Goal: Check status: Check status

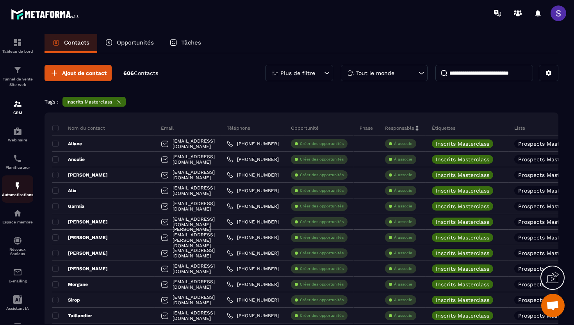
click at [20, 187] on img at bounding box center [17, 185] width 9 height 9
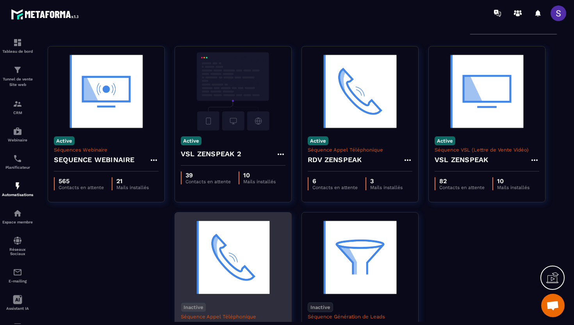
scroll to position [17, 0]
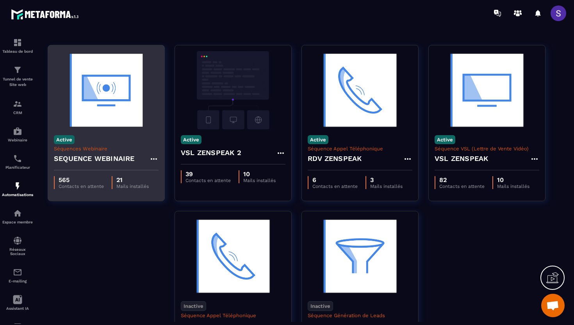
click at [132, 139] on div "Active Séquences Webinaire SEQUENCE WEBINAIRE" at bounding box center [106, 149] width 116 height 41
click at [116, 105] on img at bounding box center [106, 90] width 105 height 78
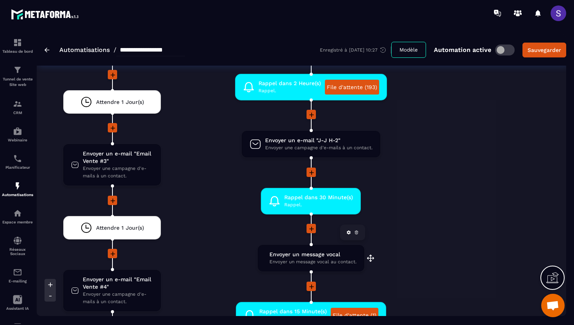
scroll to position [1793, 0]
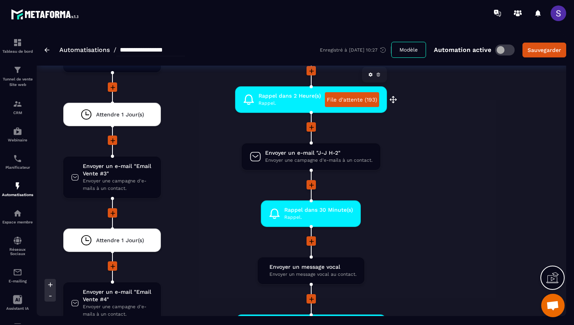
click at [346, 101] on link "File d'attente (193)" at bounding box center [352, 99] width 54 height 15
